Goal: Task Accomplishment & Management: Use online tool/utility

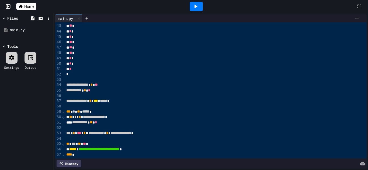
scroll to position [236, 0]
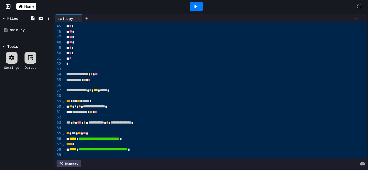
click at [169, 146] on div "**** *" at bounding box center [216, 144] width 302 height 5
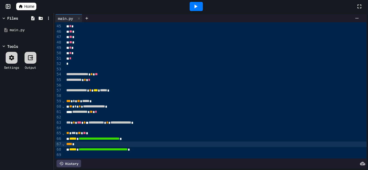
click at [171, 147] on div "**********" at bounding box center [216, 149] width 302 height 5
click at [174, 148] on div "**********" at bounding box center [216, 149] width 302 height 5
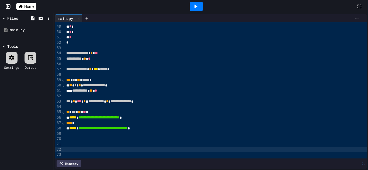
scroll to position [257, 0]
click at [93, 153] on div at bounding box center [216, 154] width 302 height 5
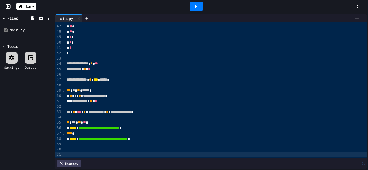
scroll to position [247, 0]
click at [67, 150] on div at bounding box center [216, 149] width 302 height 5
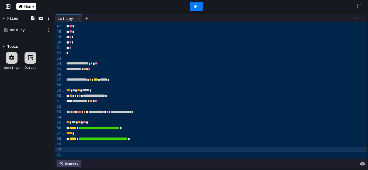
click at [45, 31] on div "main.py" at bounding box center [28, 29] width 36 height 5
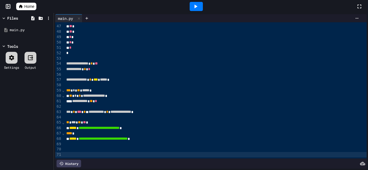
click at [148, 155] on div at bounding box center [216, 154] width 302 height 5
click at [146, 153] on div at bounding box center [216, 154] width 302 height 5
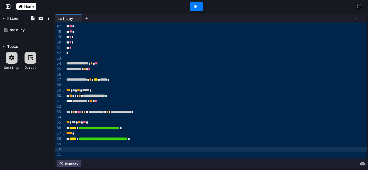
click at [139, 149] on div at bounding box center [216, 149] width 302 height 5
click at [12, 6] on div at bounding box center [8, 6] width 16 height 5
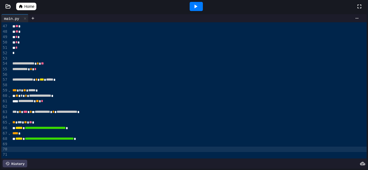
click at [18, 7] on icon at bounding box center [20, 6] width 5 height 5
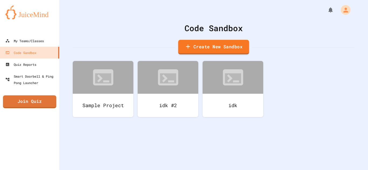
click at [202, 44] on link "Create New Sandbox" at bounding box center [213, 47] width 71 height 15
drag, startPoint x: 157, startPoint y: 67, endPoint x: 97, endPoint y: 51, distance: 61.4
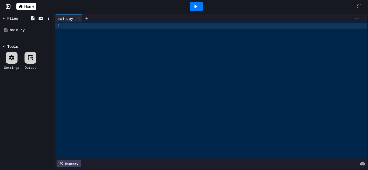
click at [75, 30] on div at bounding box center [214, 90] width 303 height 136
click at [79, 41] on div at bounding box center [214, 90] width 303 height 136
click at [91, 44] on div at bounding box center [214, 90] width 303 height 136
click at [44, 13] on div at bounding box center [195, 6] width 319 height 15
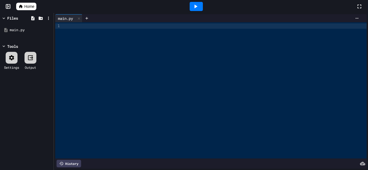
click at [36, 6] on link "Home" at bounding box center [26, 7] width 20 height 8
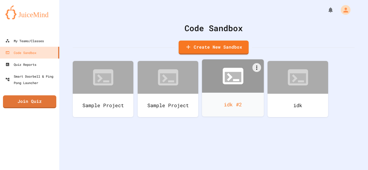
click at [235, 78] on icon at bounding box center [232, 77] width 16 height 10
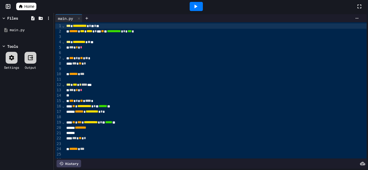
click at [128, 96] on div at bounding box center [216, 95] width 302 height 5
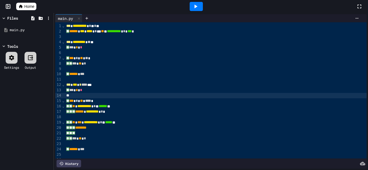
click at [128, 96] on div at bounding box center [216, 95] width 302 height 5
